Goal: Transaction & Acquisition: Book appointment/travel/reservation

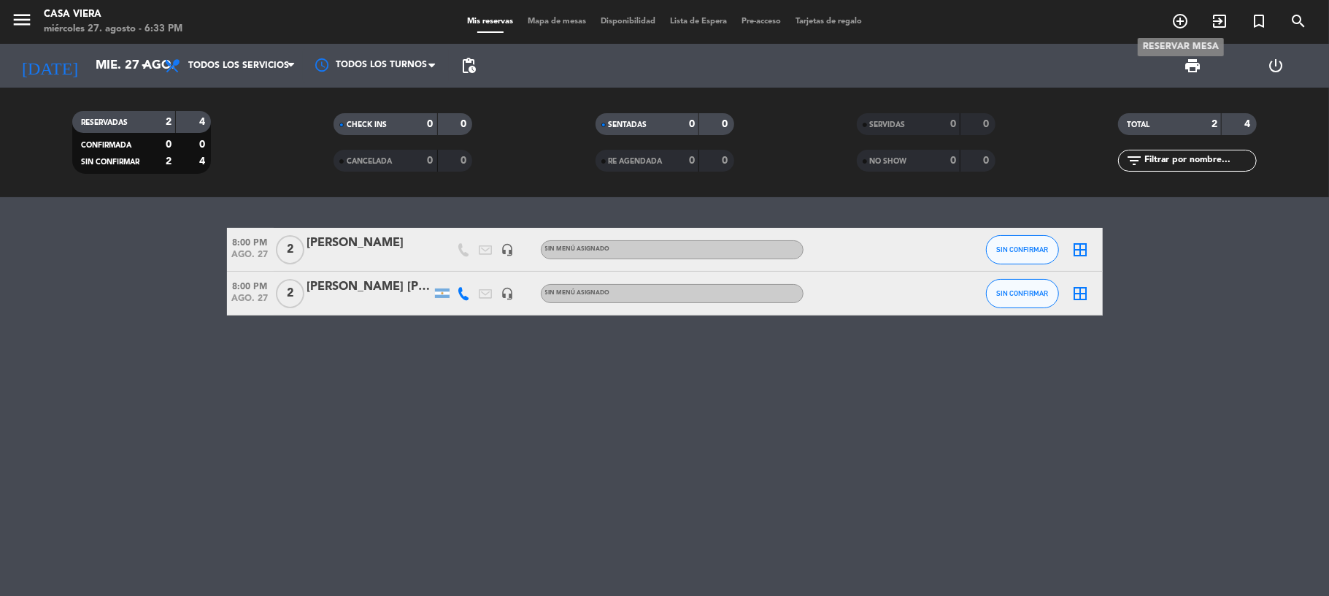
click at [1178, 20] on icon "add_circle_outline" at bounding box center [1180, 21] width 18 height 18
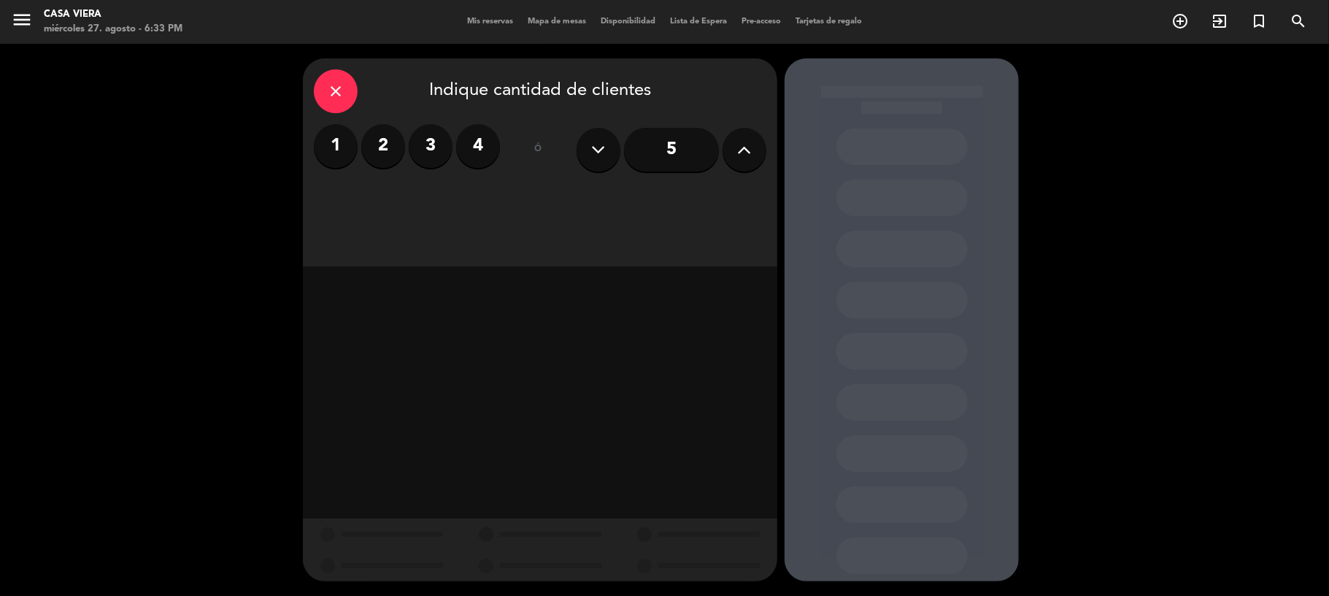
click at [380, 147] on label "2" at bounding box center [383, 146] width 44 height 44
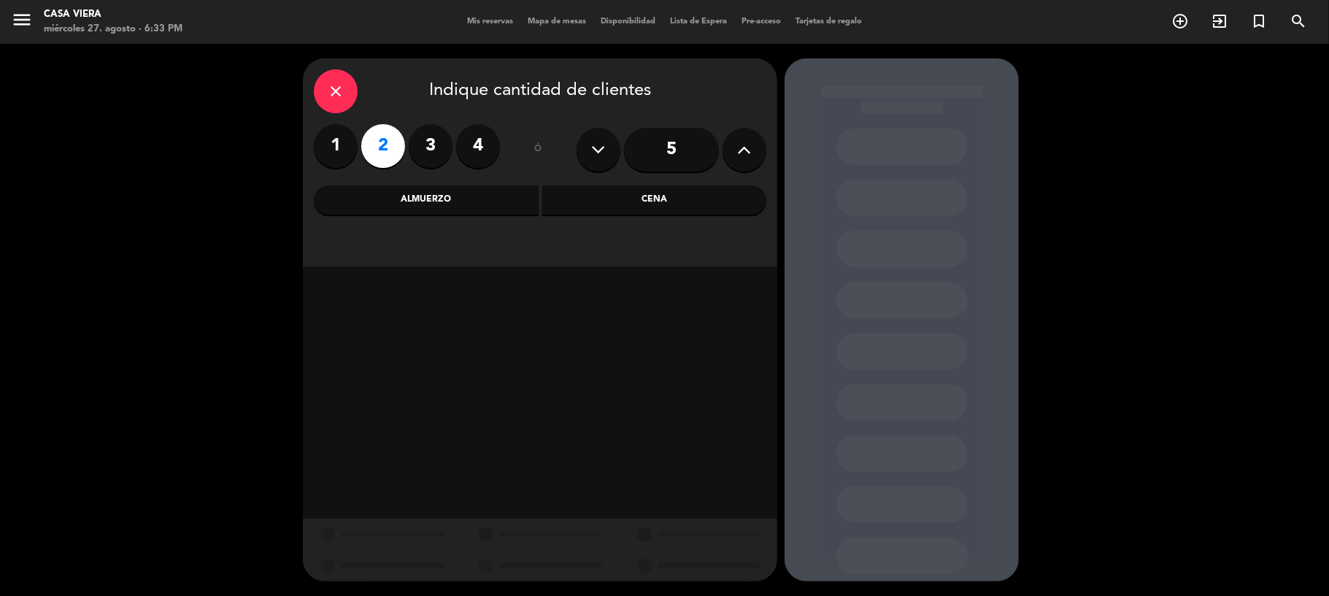
click at [649, 194] on div "Cena" at bounding box center [654, 199] width 225 height 29
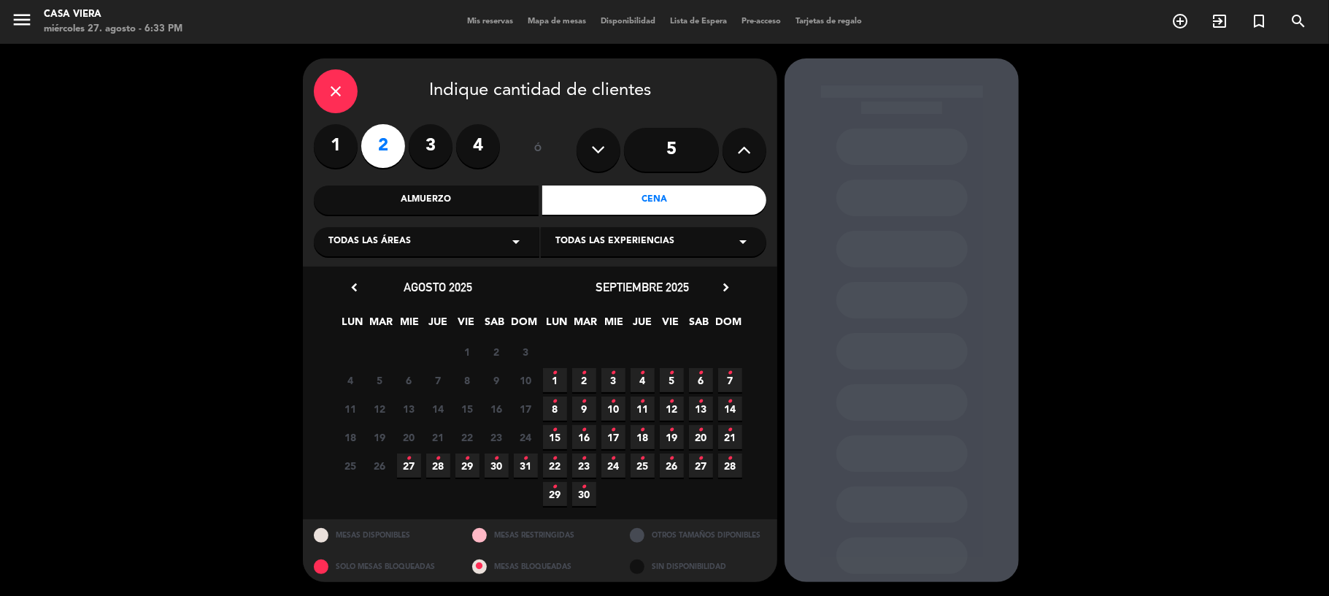
click at [407, 467] on icon "•" at bounding box center [409, 458] width 5 height 23
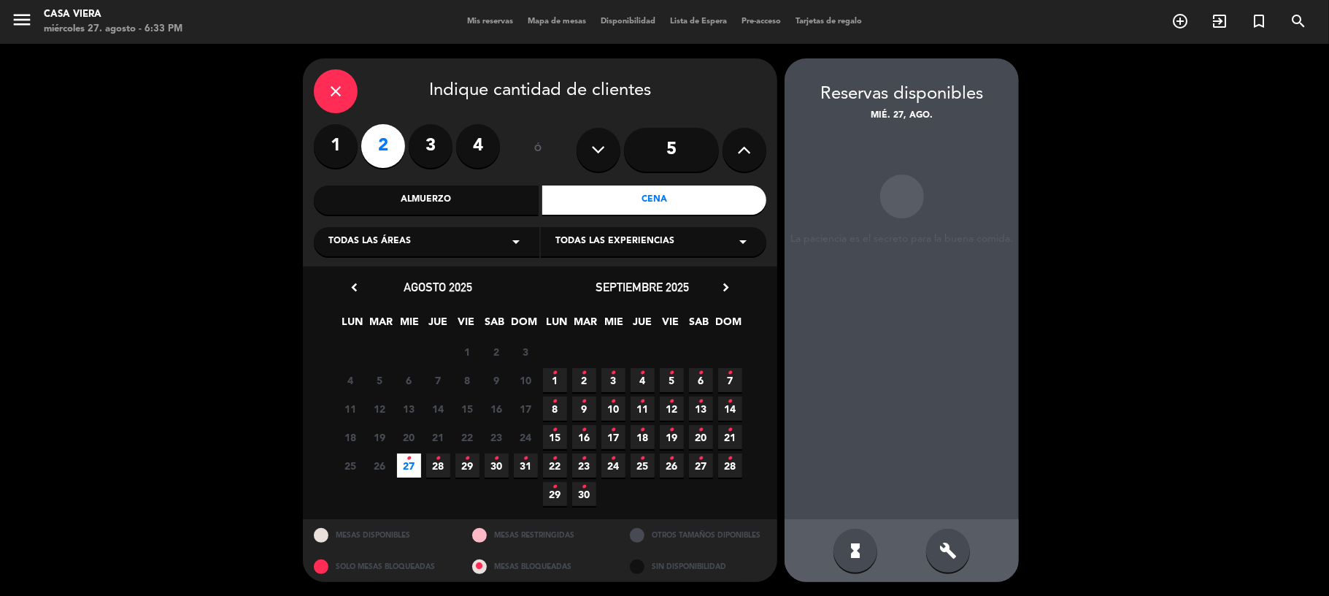
scroll to position [1, 0]
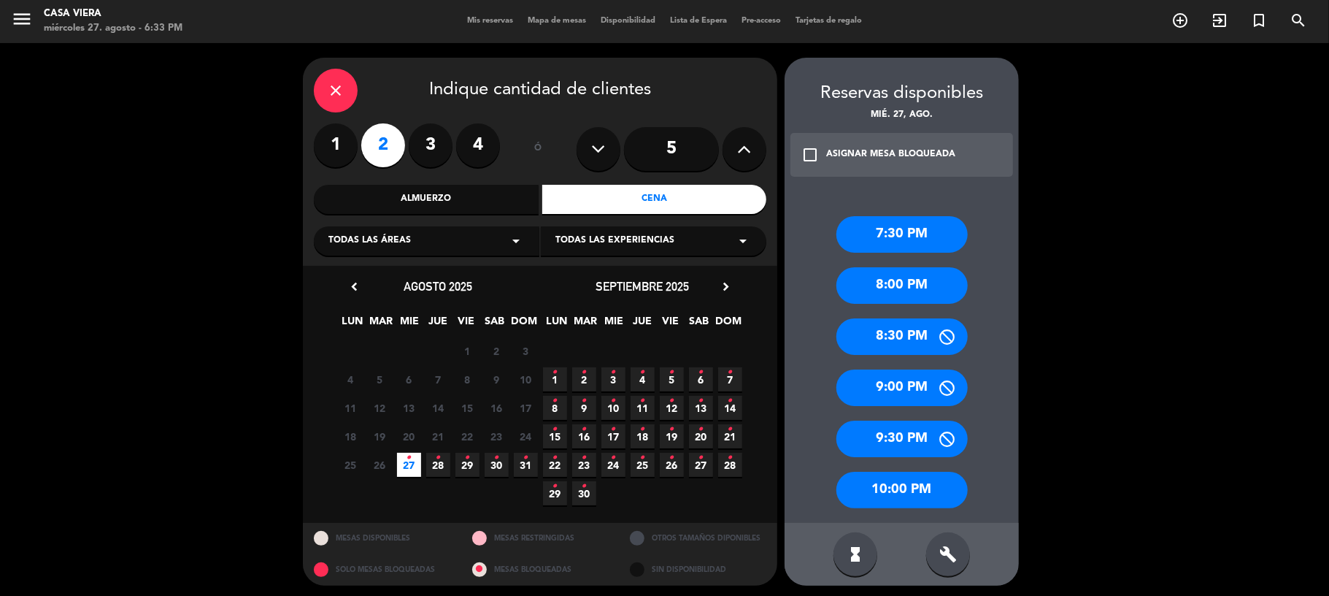
click at [876, 295] on div "8:00 PM" at bounding box center [901, 285] width 131 height 36
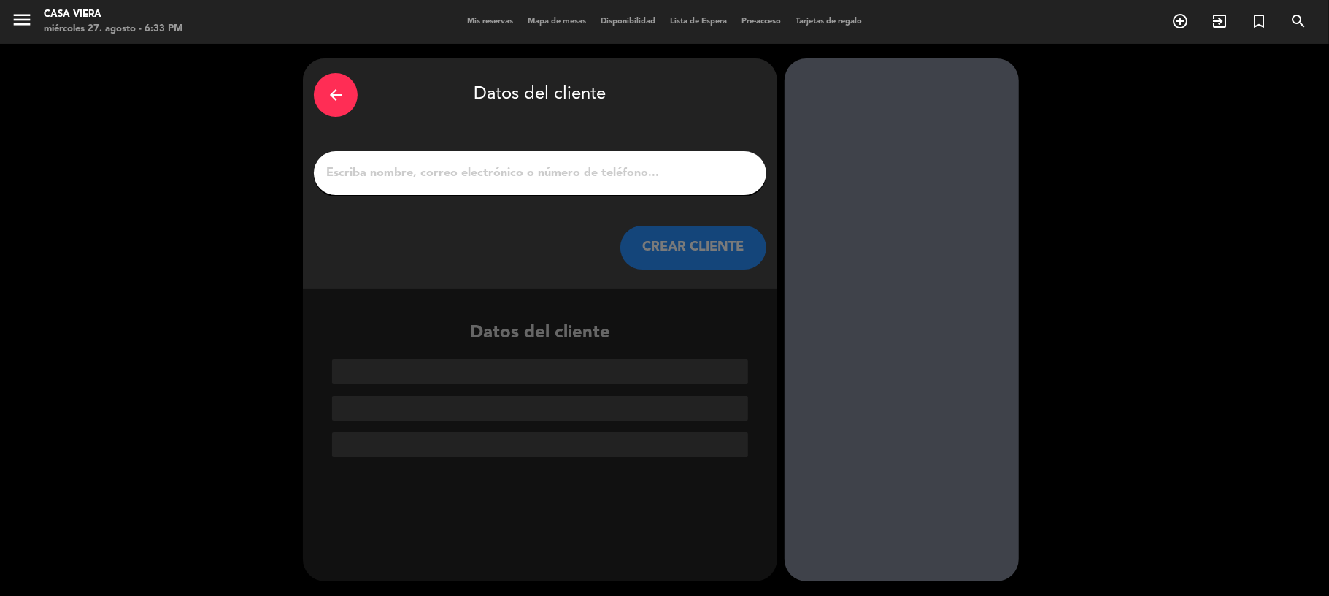
scroll to position [0, 0]
click at [658, 187] on div at bounding box center [540, 173] width 452 height 44
click at [652, 177] on input "1" at bounding box center [540, 173] width 431 height 20
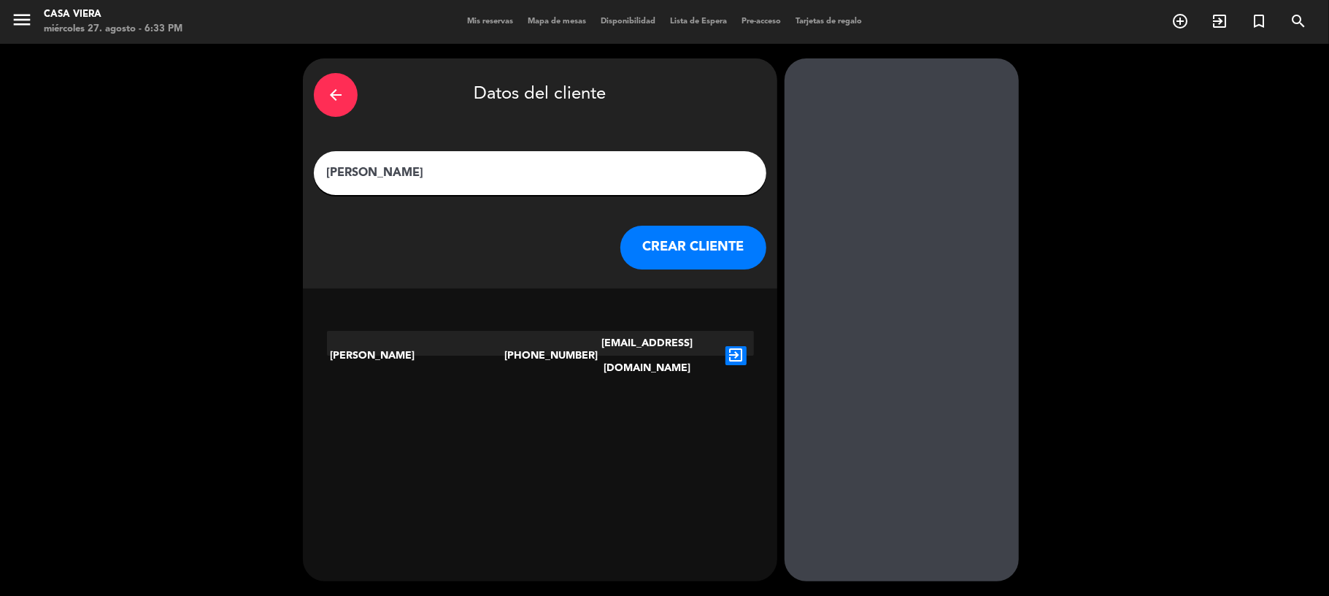
type input "[PERSON_NAME]"
click at [673, 234] on button "CREAR CLIENTE" at bounding box center [693, 248] width 146 height 44
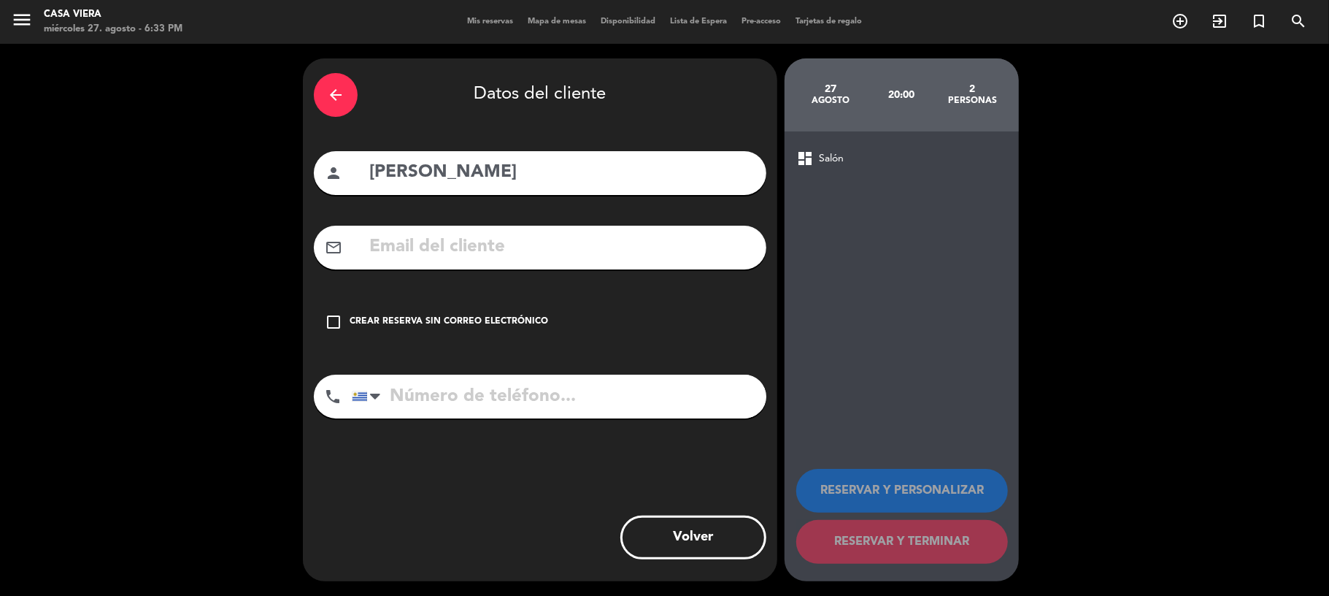
click at [330, 321] on icon "check_box_outline_blank" at bounding box center [334, 322] width 18 height 18
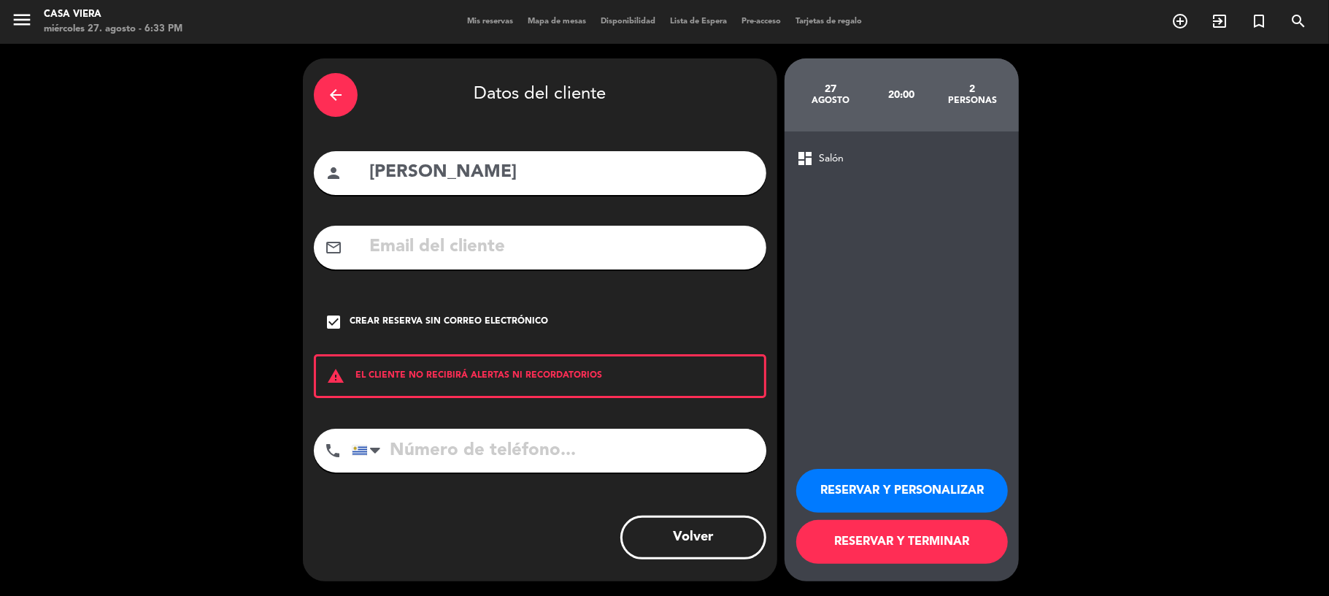
click at [336, 315] on icon "check_box" at bounding box center [334, 322] width 18 height 18
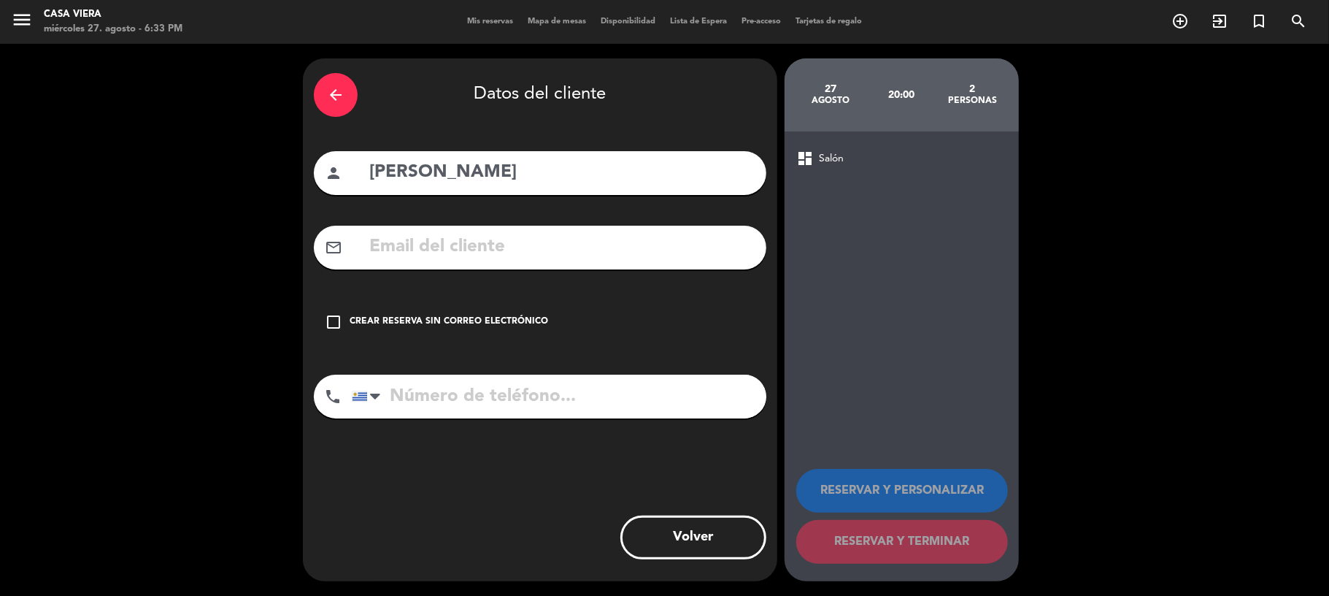
click at [334, 310] on div "check_box_outline_blank Crear reserva sin correo electrónico" at bounding box center [540, 322] width 452 height 44
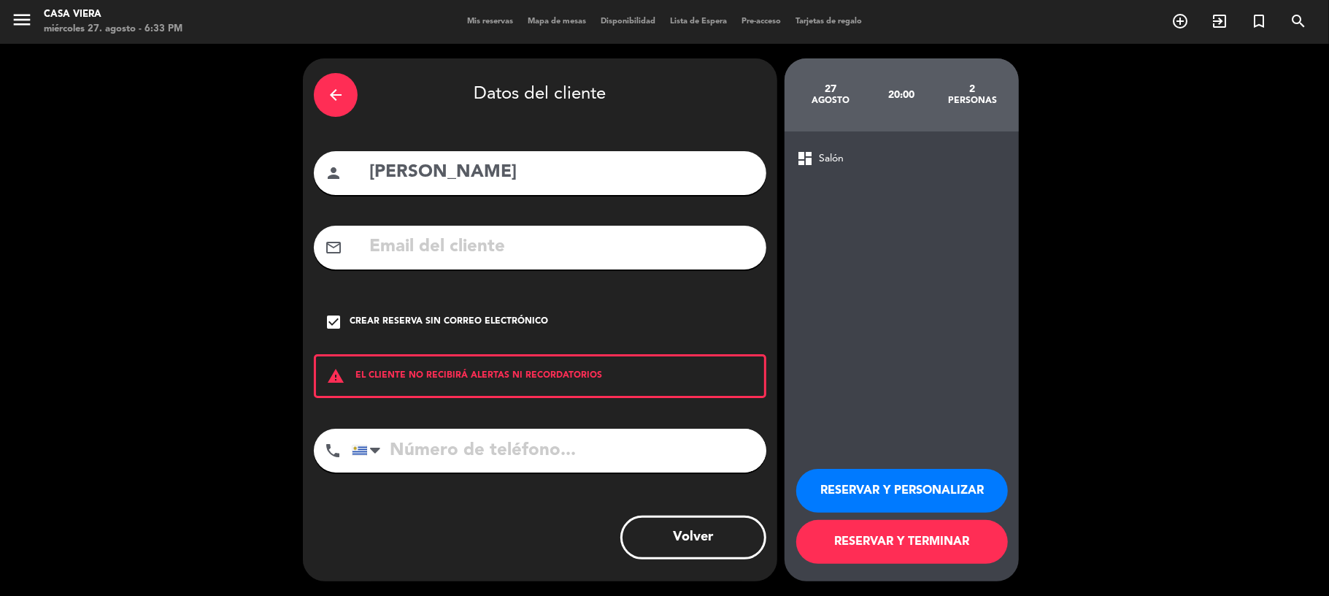
click at [882, 542] on button "RESERVAR Y TERMINAR" at bounding box center [902, 542] width 212 height 44
